Goal: Task Accomplishment & Management: Manage account settings

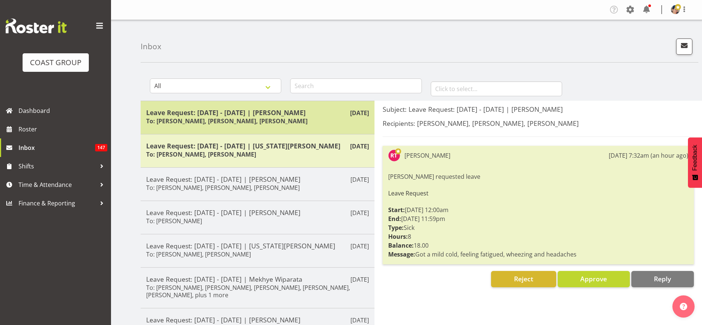
click at [269, 117] on h6 "To: [PERSON_NAME], [PERSON_NAME], [PERSON_NAME]" at bounding box center [226, 120] width 161 height 7
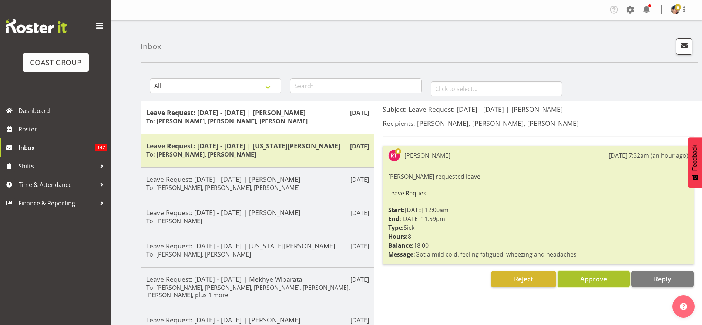
click at [586, 282] on span "Approve" at bounding box center [594, 278] width 27 height 9
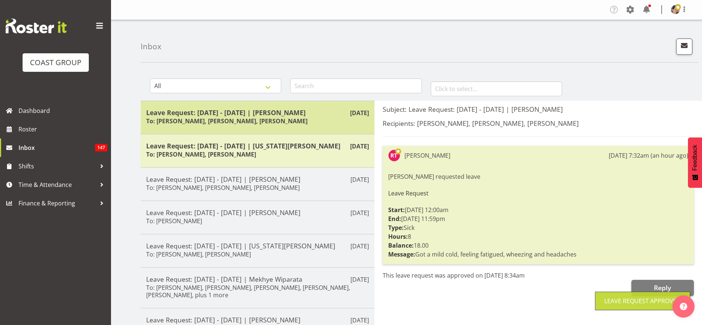
click at [267, 121] on h6 "To: [PERSON_NAME], [PERSON_NAME], [PERSON_NAME]" at bounding box center [226, 120] width 161 height 7
click at [253, 110] on h5 "Leave Request: [DATE] - [DATE] | [PERSON_NAME]" at bounding box center [257, 112] width 223 height 8
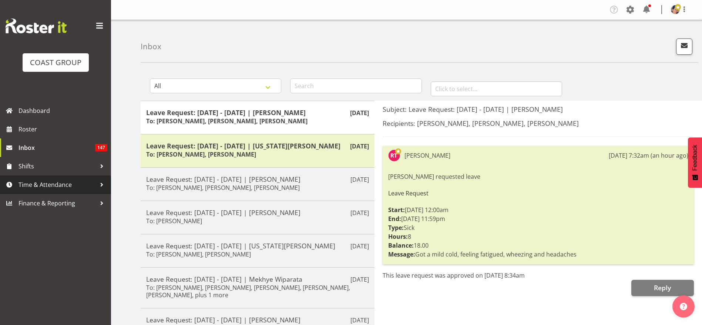
click at [59, 182] on span "Time & Attendance" at bounding box center [58, 184] width 78 height 11
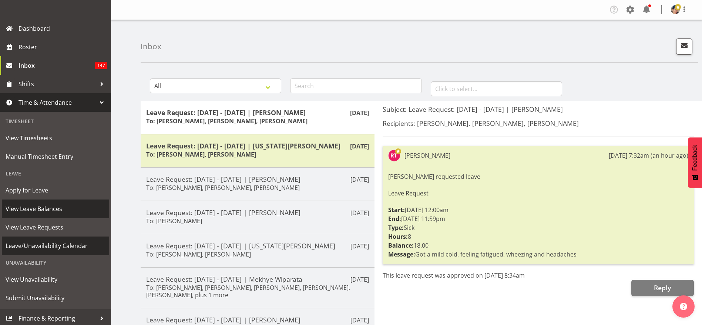
scroll to position [85, 0]
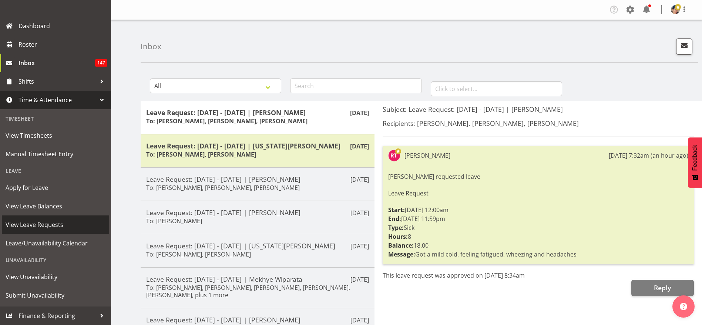
click at [54, 226] on span "View Leave Requests" at bounding box center [56, 224] width 100 height 11
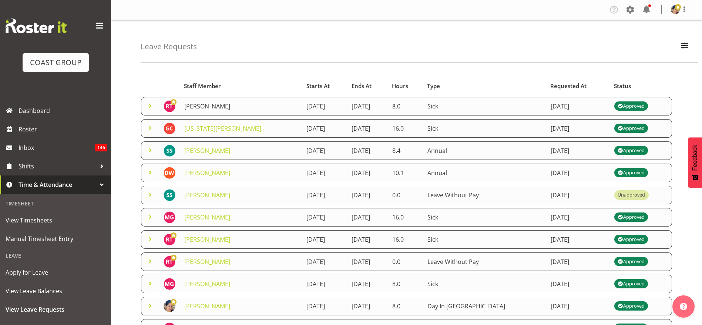
click at [206, 108] on link "[PERSON_NAME]" at bounding box center [207, 106] width 46 height 8
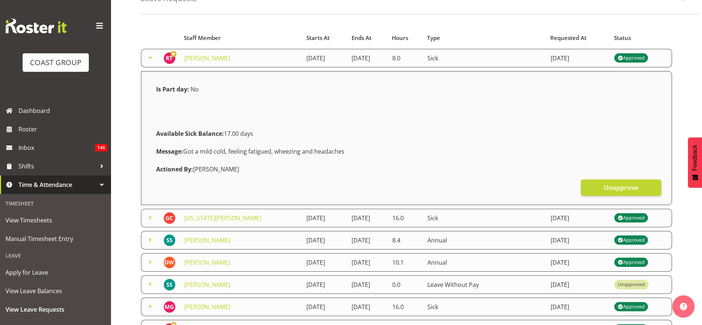
scroll to position [111, 0]
